Goal: Transaction & Acquisition: Purchase product/service

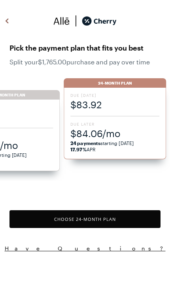
scroll to position [654, 0]
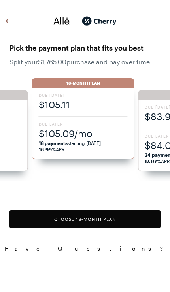
click at [118, 218] on button "Choose 18 -Month Plan" at bounding box center [84, 220] width 151 height 18
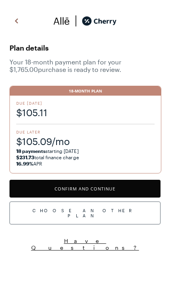
click at [121, 190] on button "Confirm and Continue" at bounding box center [84, 189] width 151 height 18
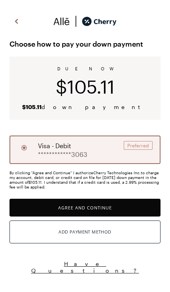
click at [118, 236] on button "Add Payment Method" at bounding box center [84, 232] width 151 height 23
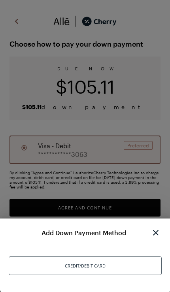
click at [105, 258] on div "Credit/Debit Card" at bounding box center [85, 266] width 153 height 19
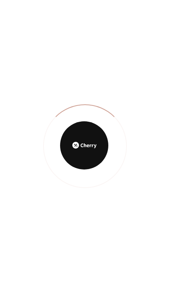
click at [166, 186] on div at bounding box center [85, 146] width 170 height 292
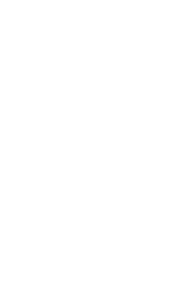
scroll to position [204, 0]
